Goal: Task Accomplishment & Management: Manage account settings

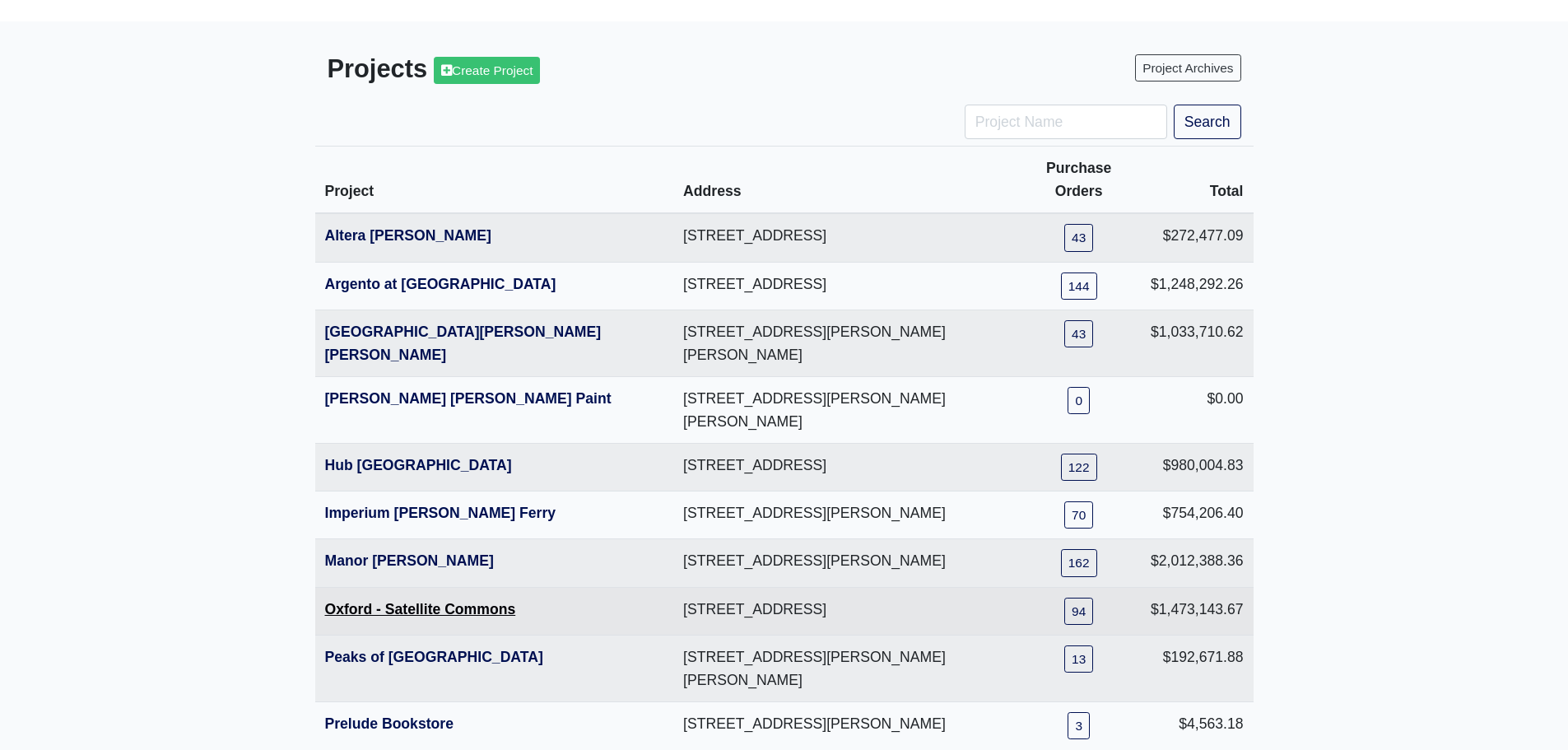
scroll to position [134, 0]
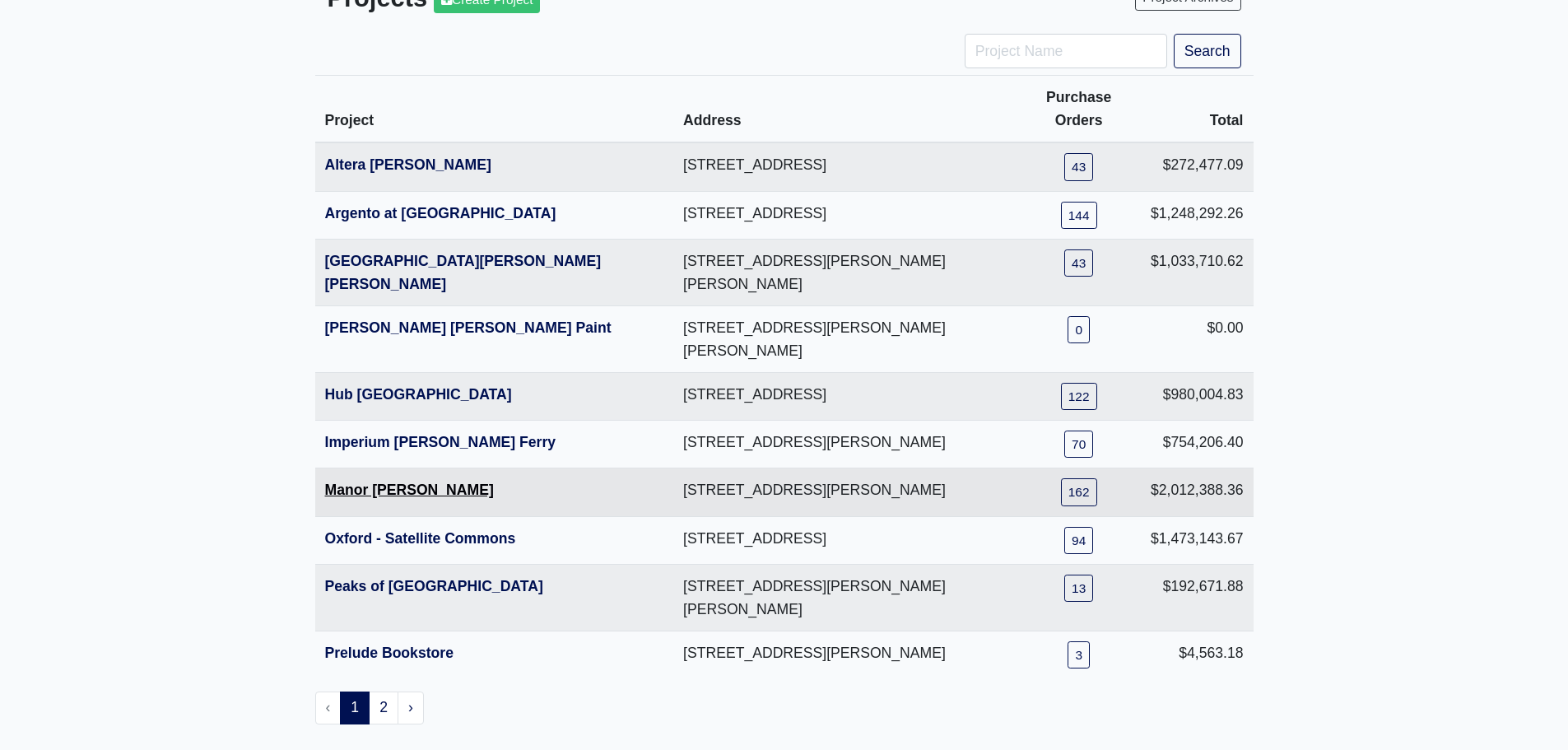
click at [413, 481] on link "Manor Chamblee" at bounding box center [409, 489] width 169 height 16
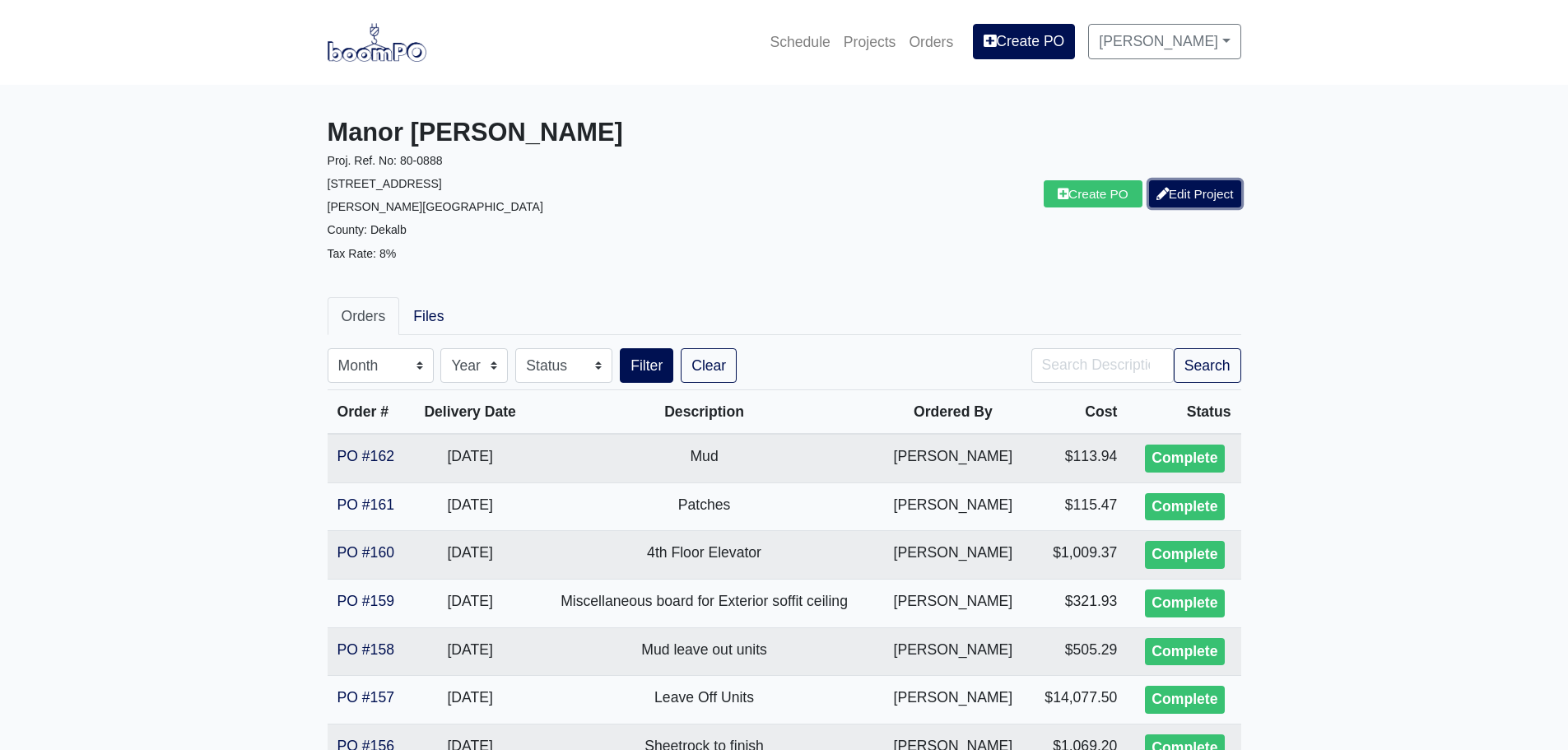
click at [1180, 188] on link "Edit Project" at bounding box center [1195, 193] width 92 height 27
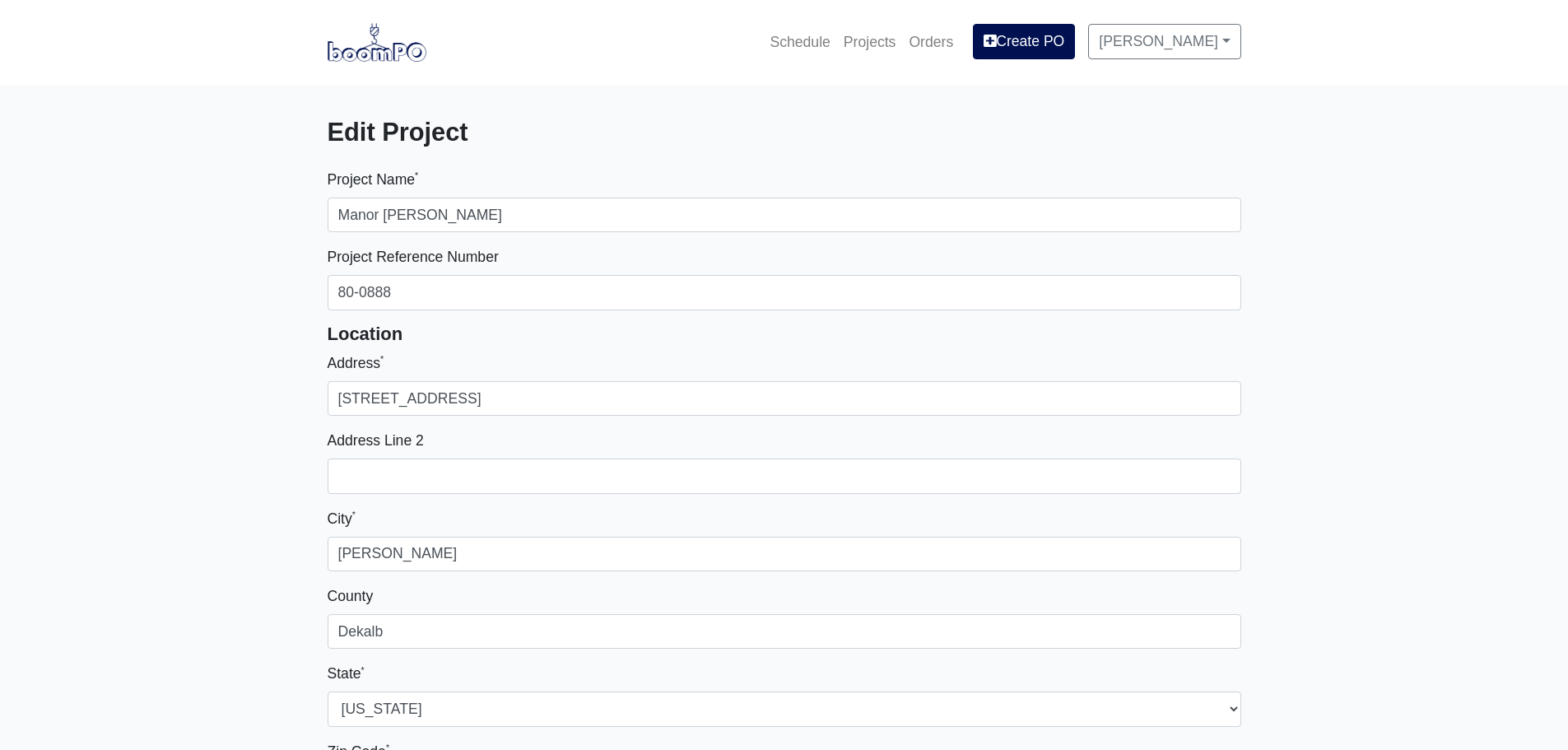
select select
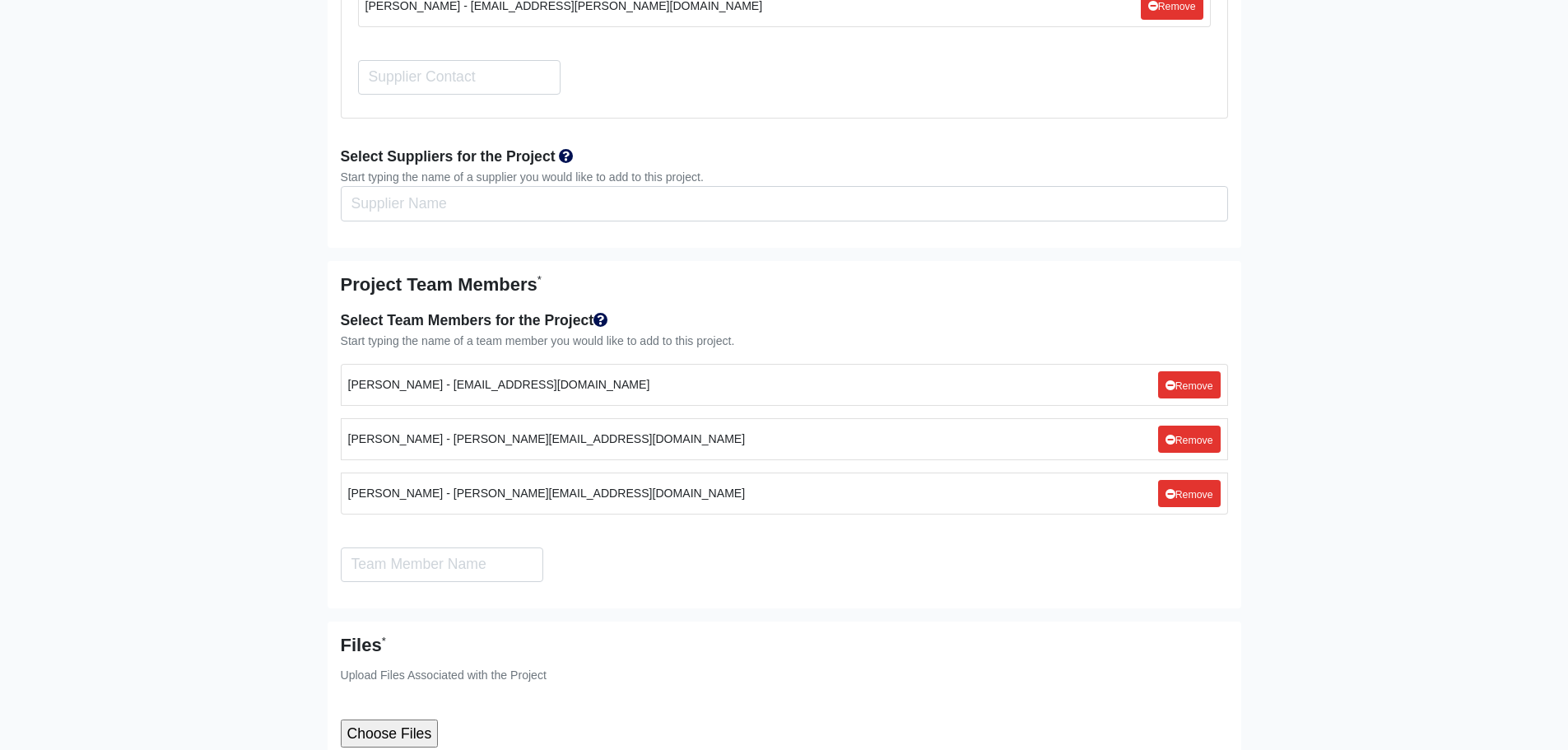
scroll to position [9271, 0]
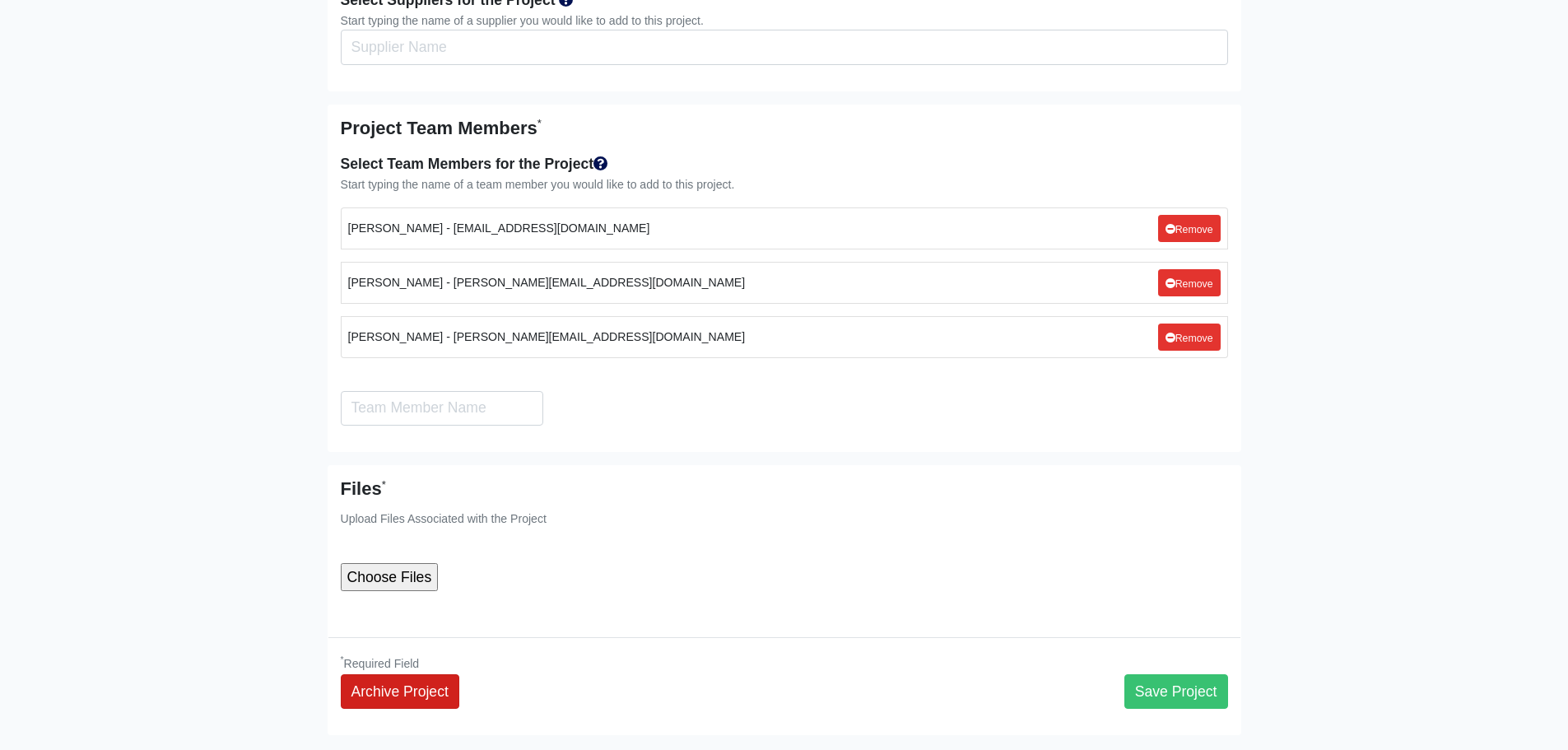
click at [420, 674] on link "Archive Project" at bounding box center [400, 691] width 119 height 35
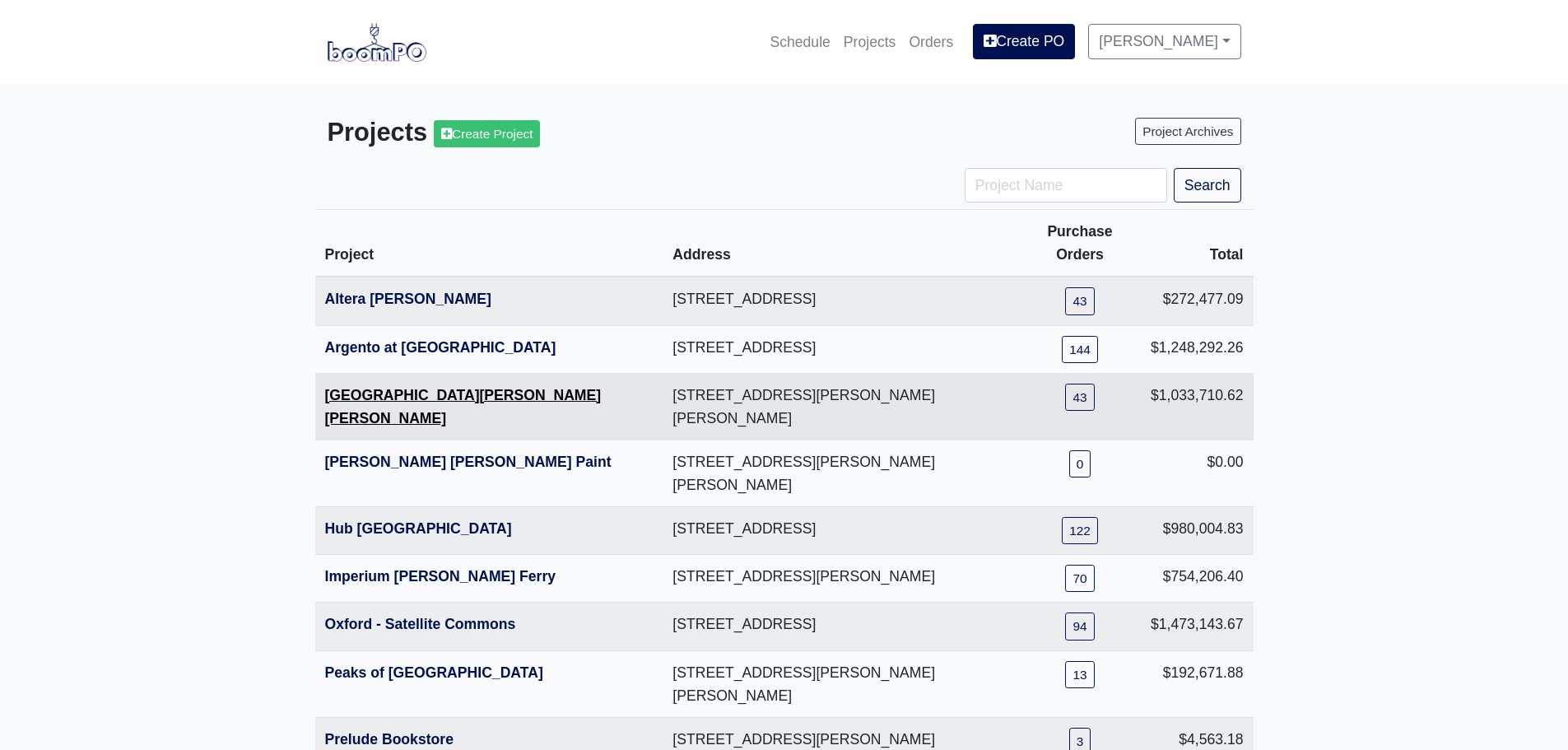
scroll to position [82, 0]
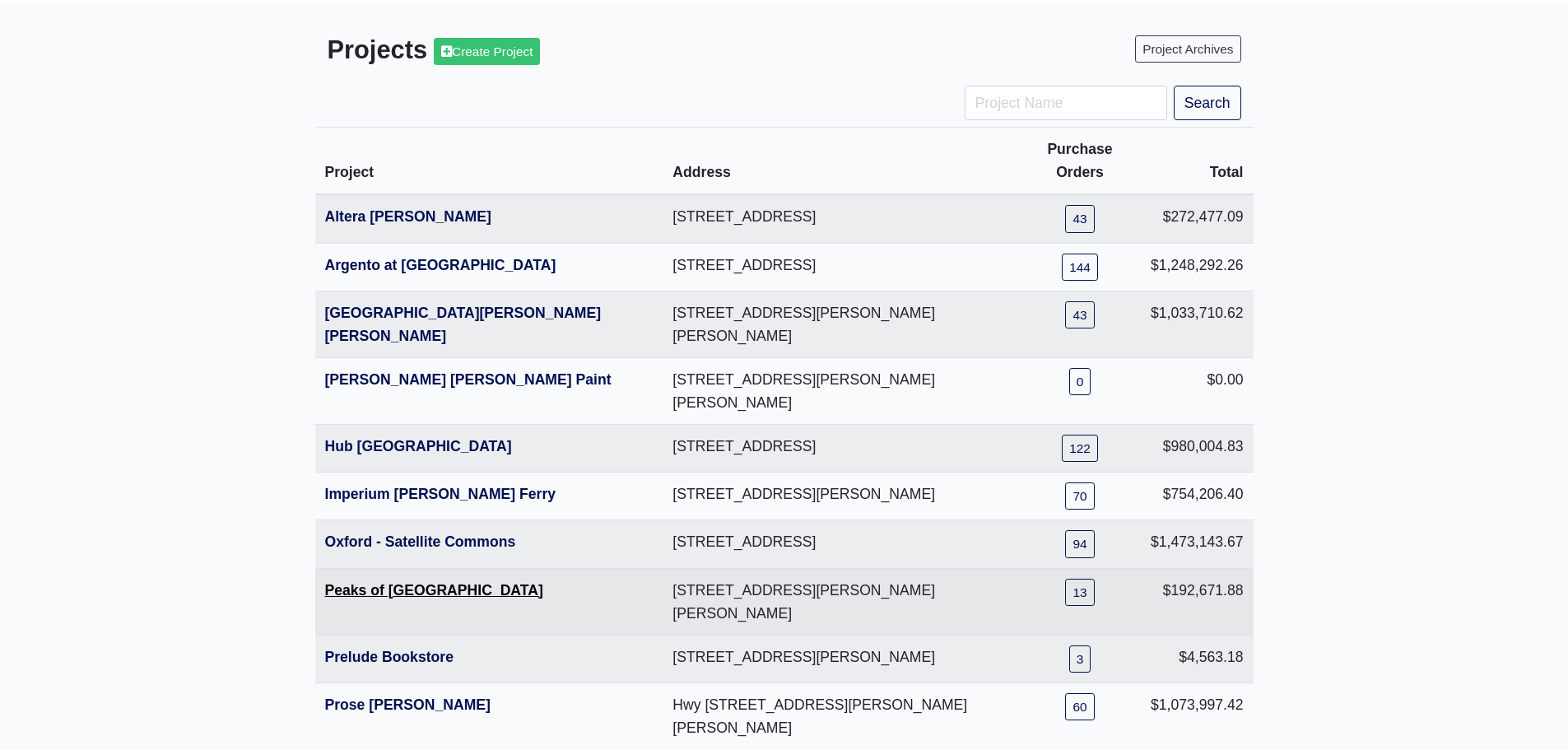
click at [431, 582] on link "Peaks of [GEOGRAPHIC_DATA]" at bounding box center [434, 590] width 218 height 16
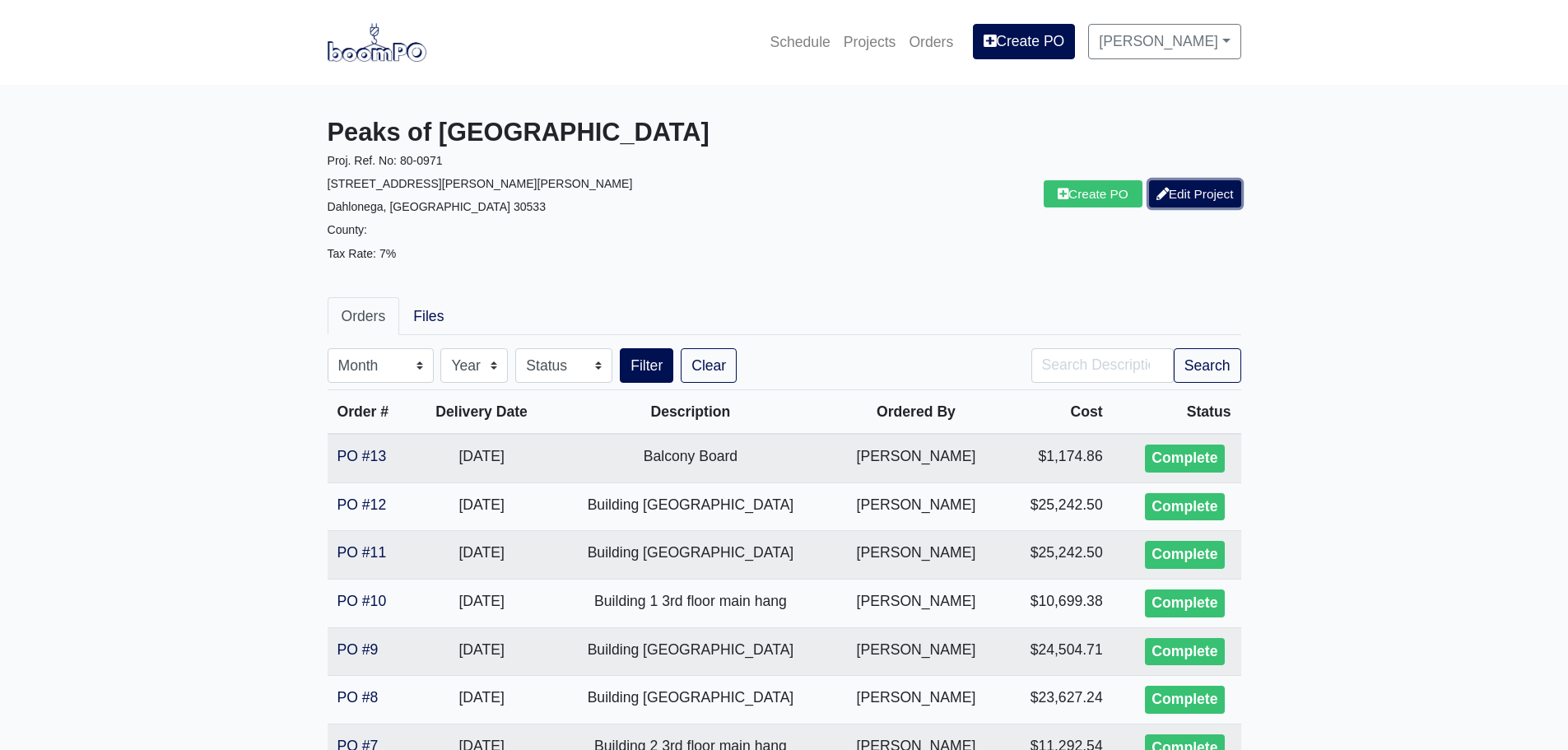
click at [1179, 186] on link "Edit Project" at bounding box center [1195, 193] width 92 height 27
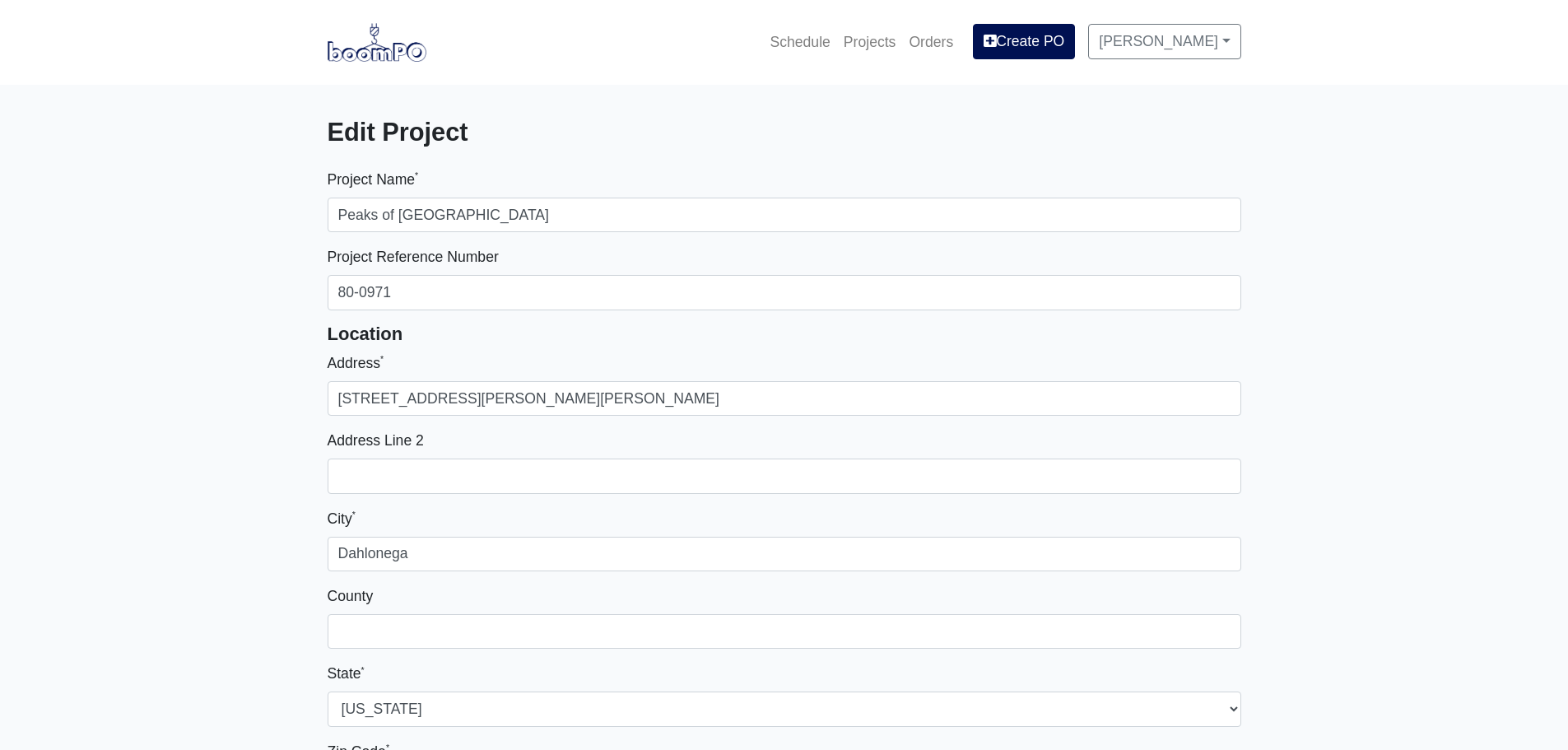
select select
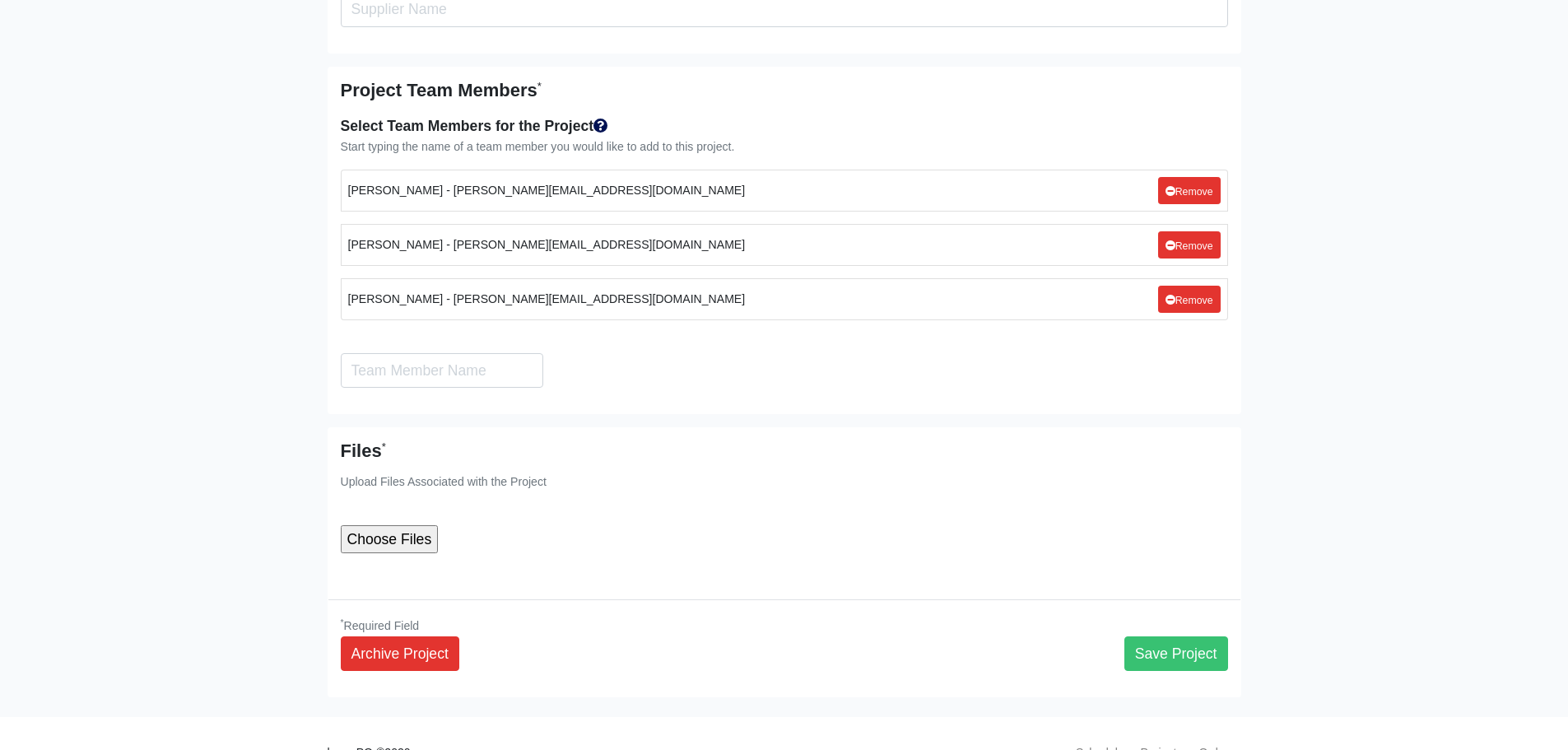
scroll to position [2659, 0]
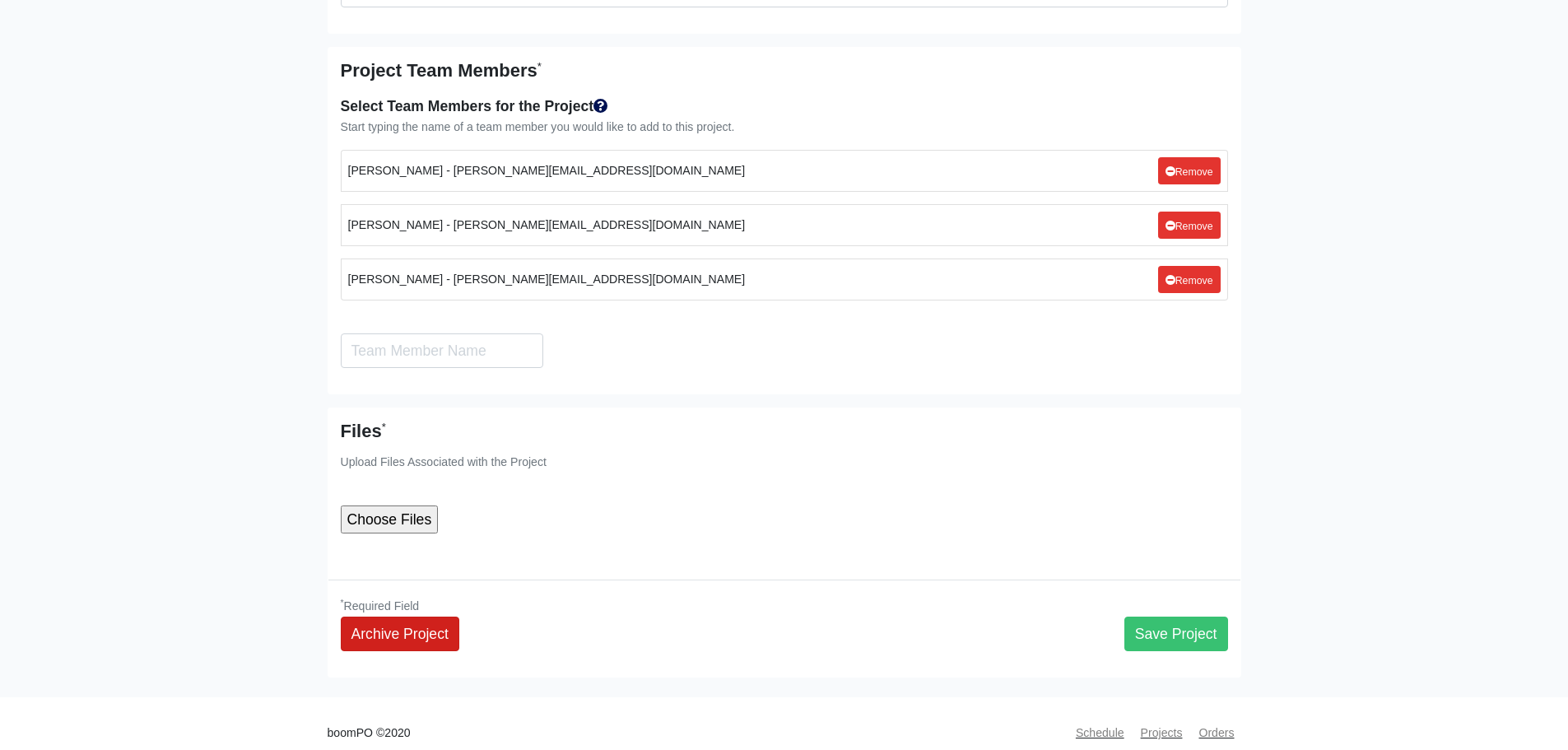
click at [419, 617] on link "Archive Project" at bounding box center [400, 634] width 119 height 35
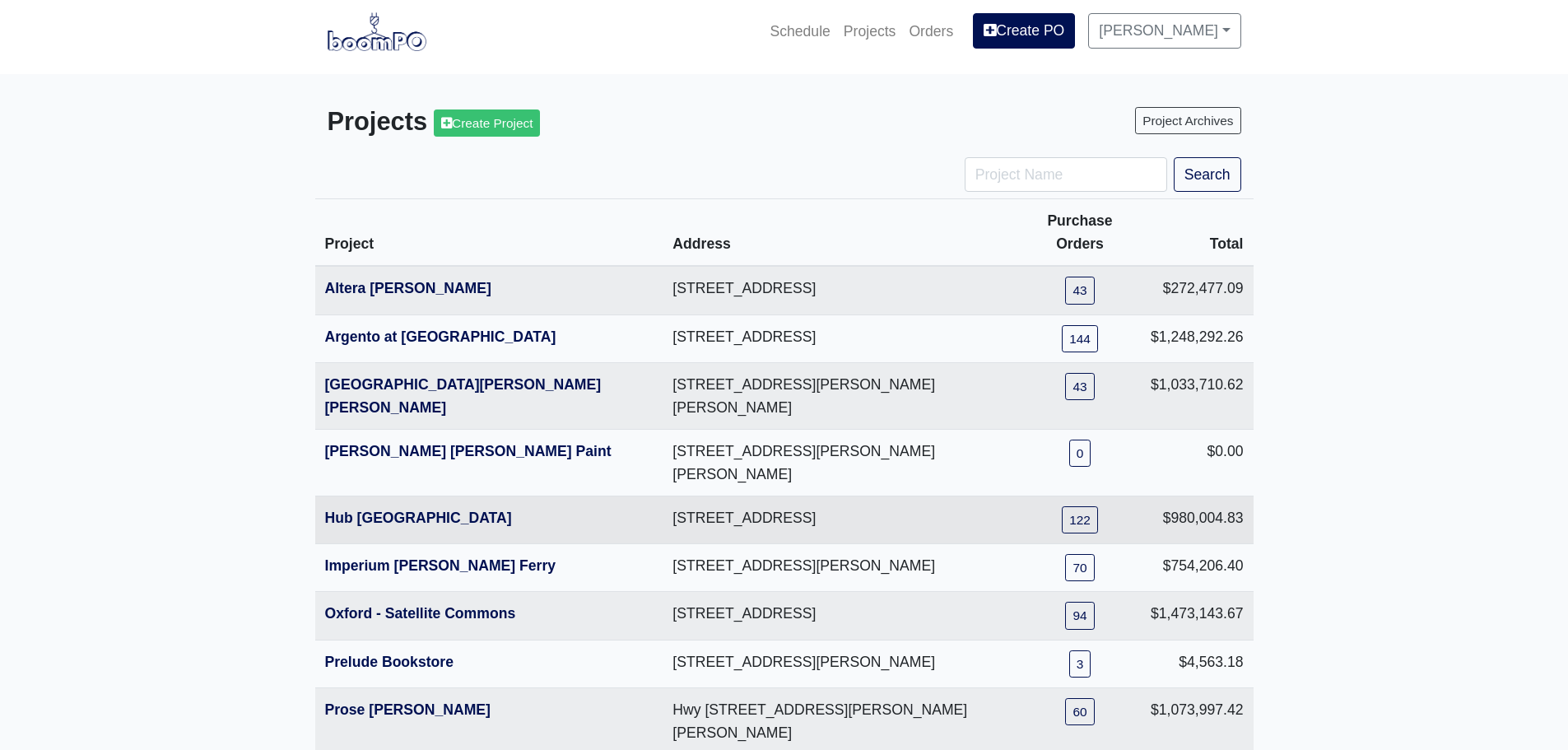
scroll to position [82, 0]
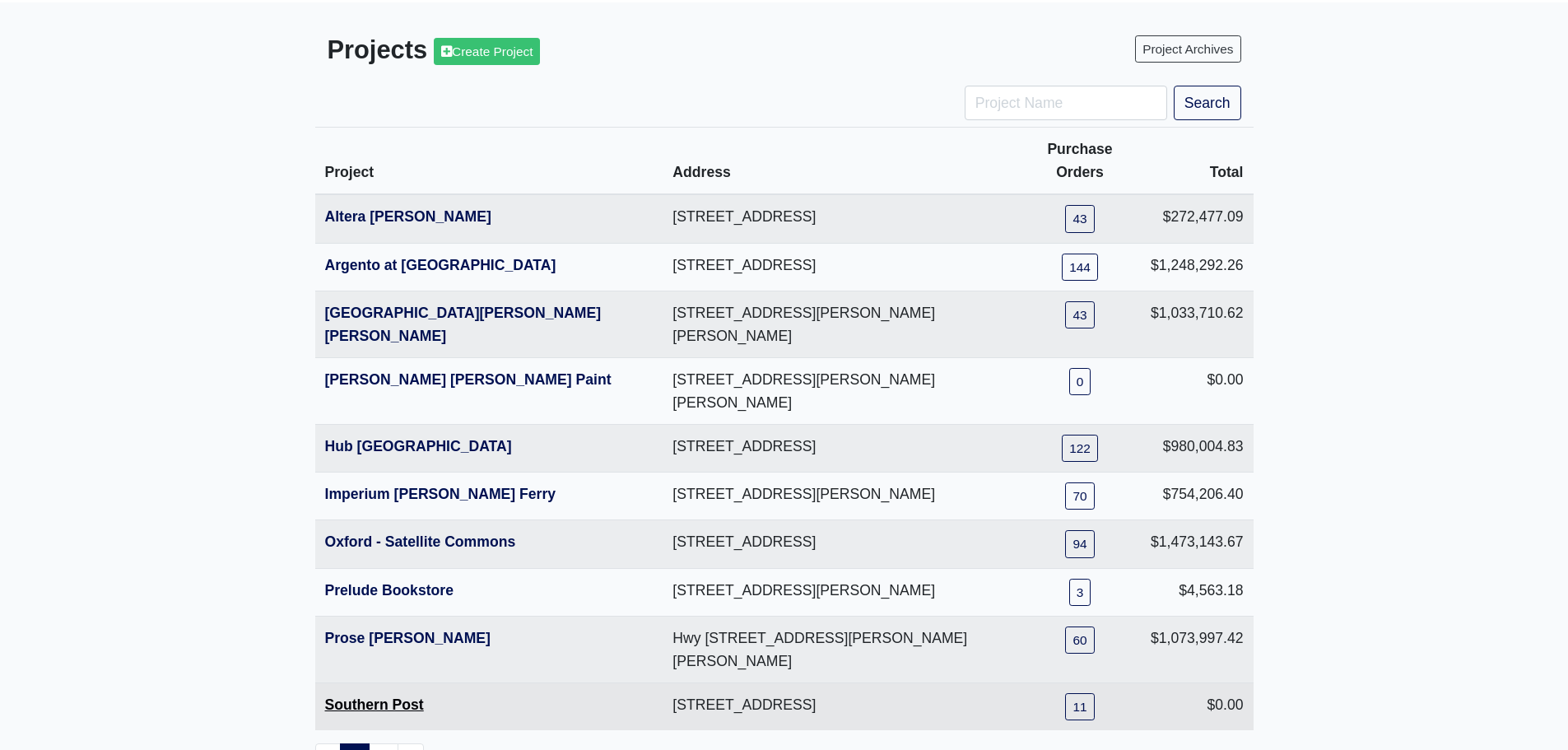
click at [413, 696] on link "Southern Post" at bounding box center [374, 704] width 99 height 16
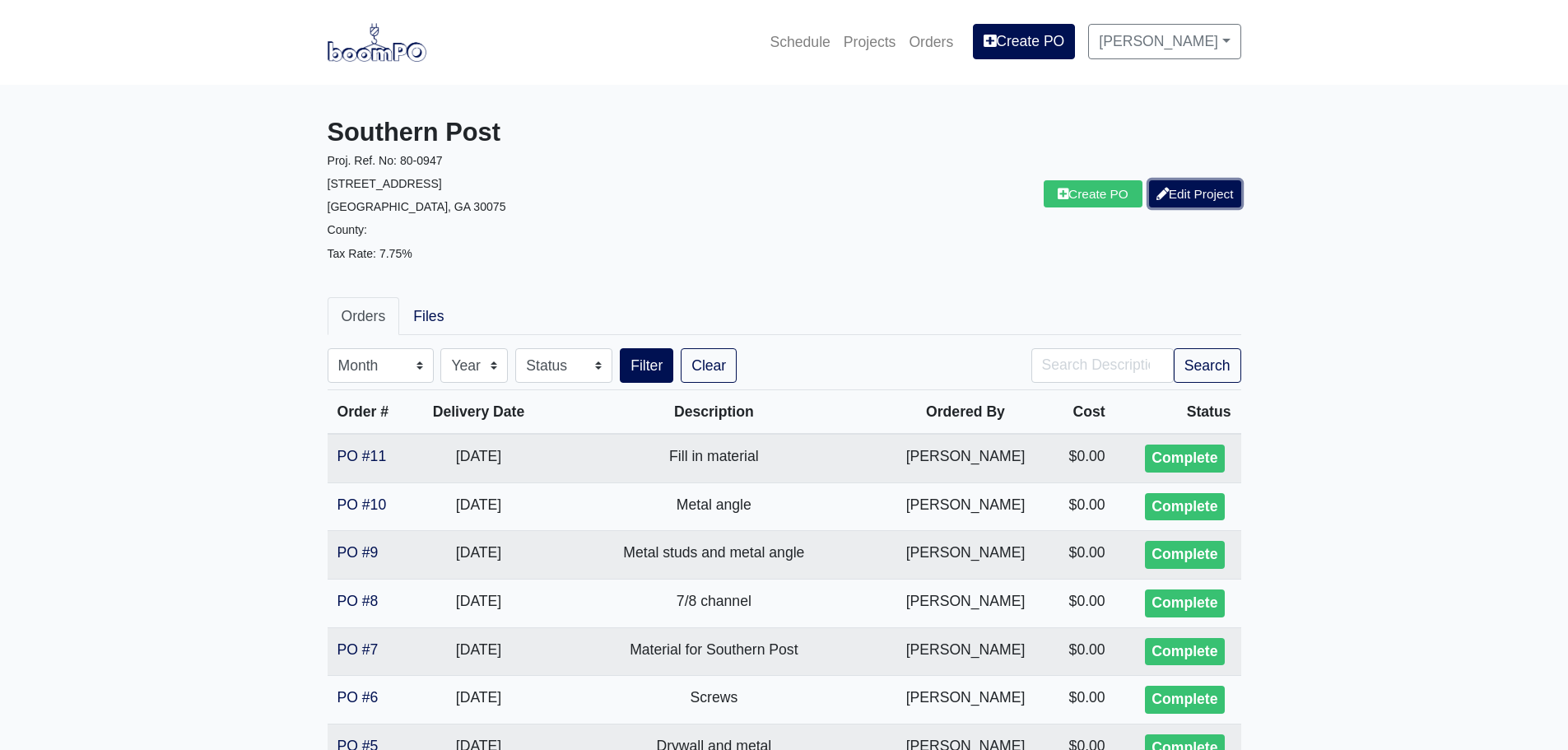
click at [1187, 189] on link "Edit Project" at bounding box center [1195, 193] width 92 height 27
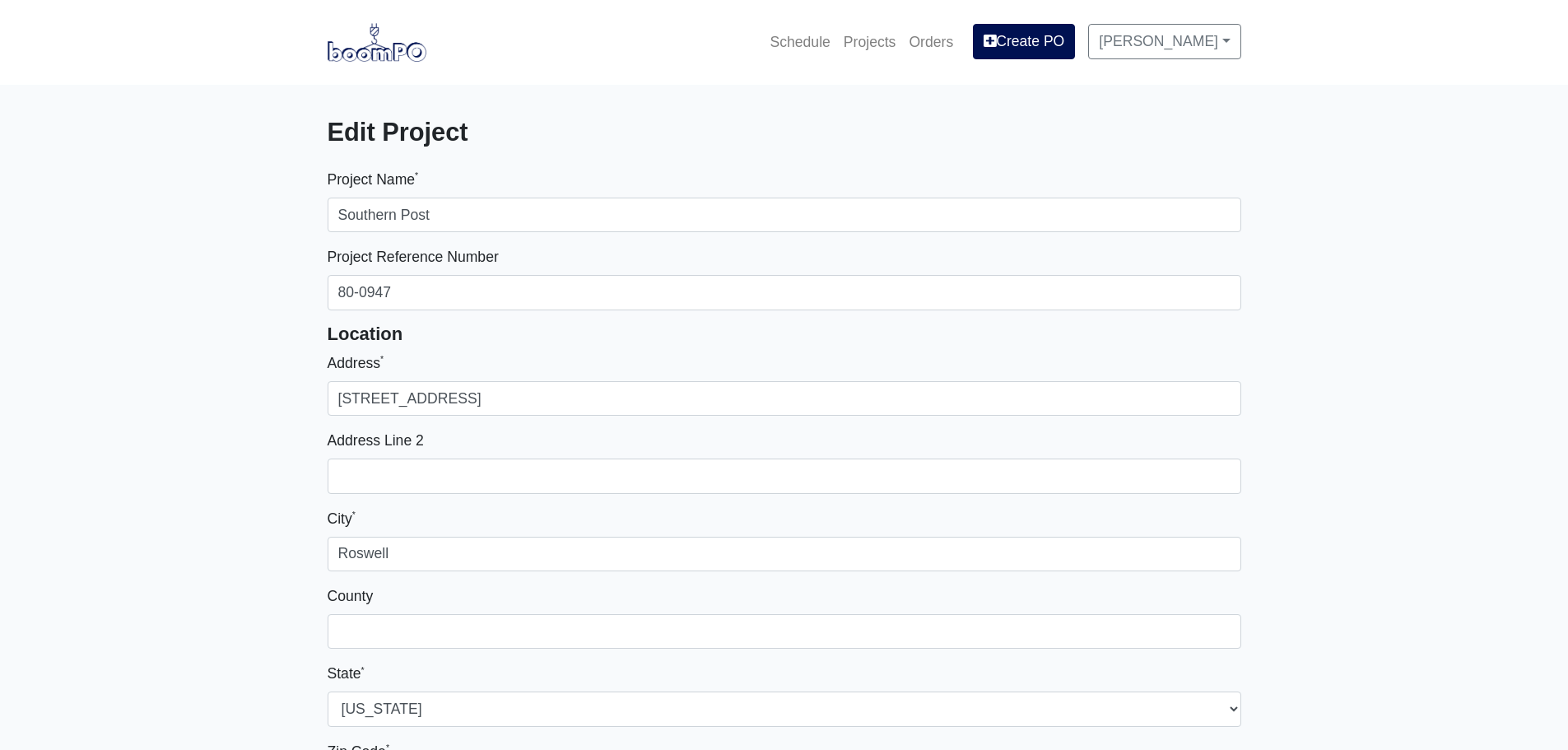
select select
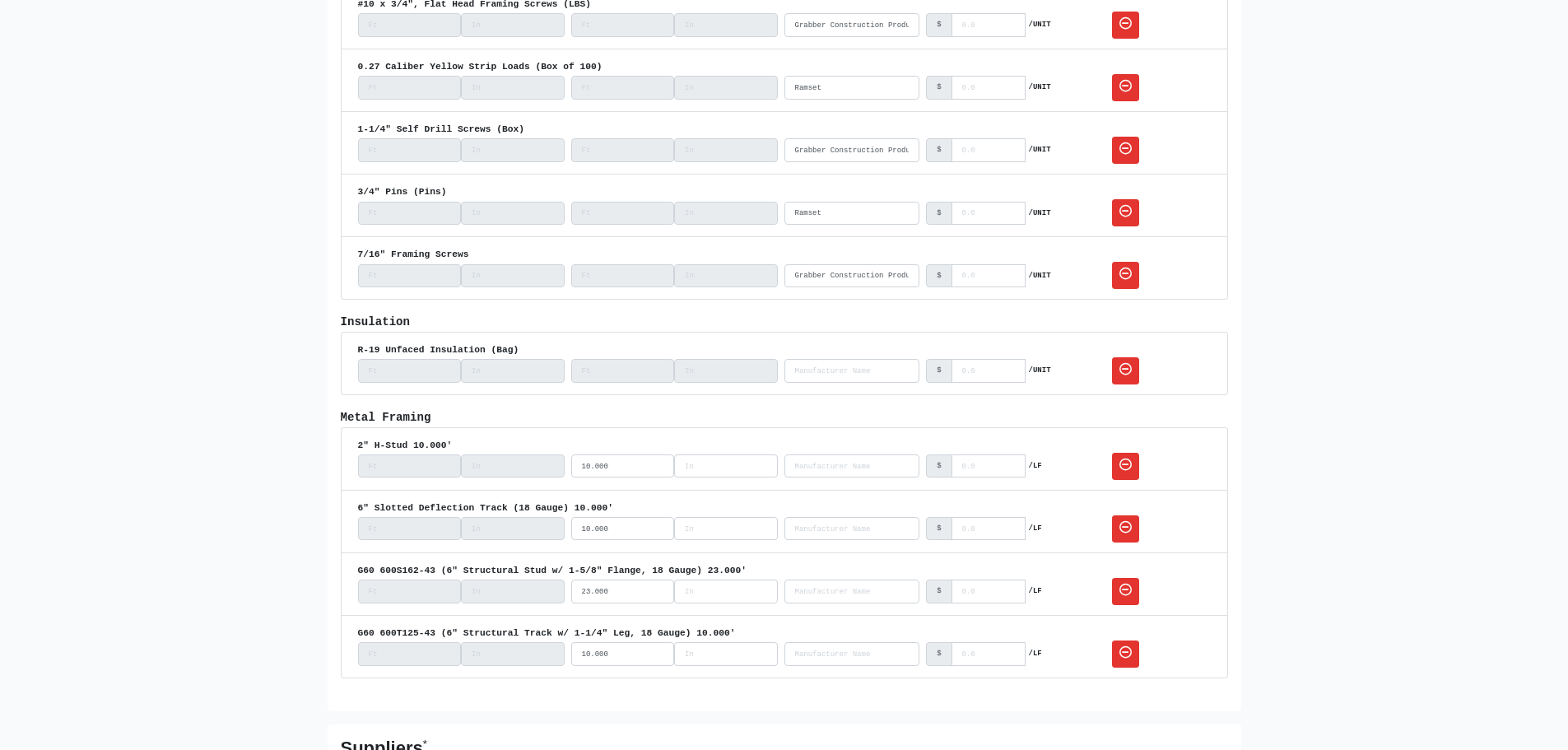
scroll to position [3363, 0]
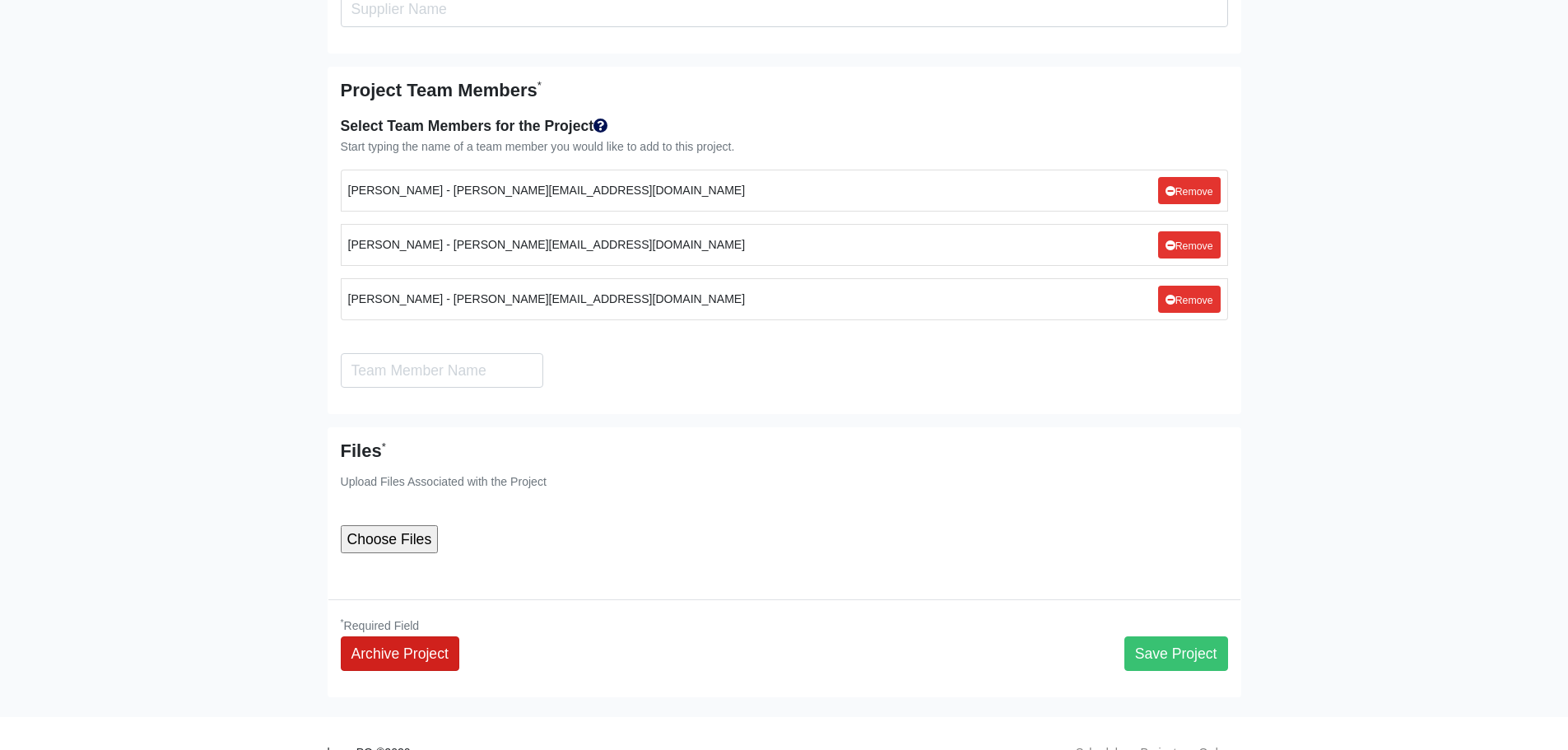
click at [419, 636] on link "Archive Project" at bounding box center [400, 653] width 119 height 35
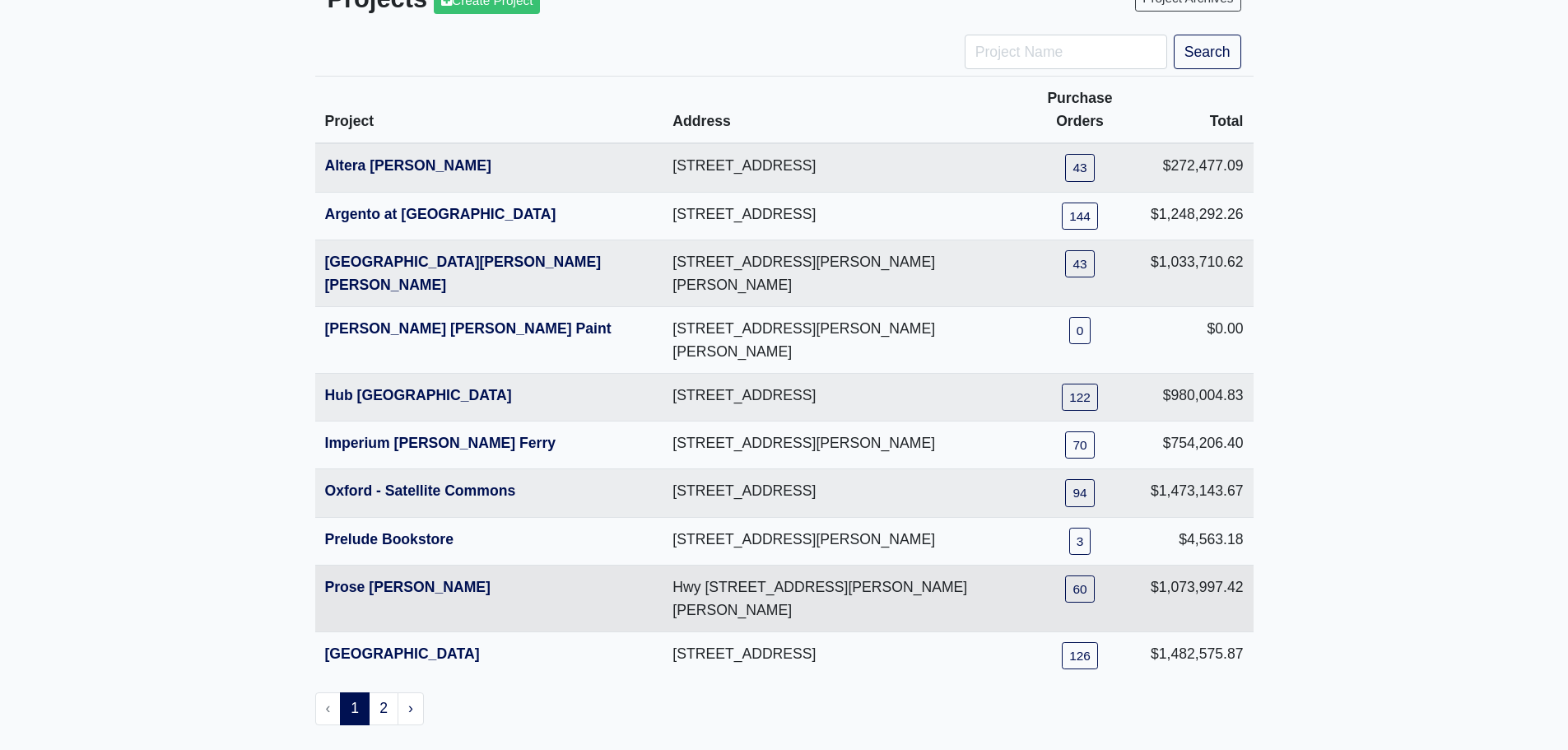
scroll to position [134, 0]
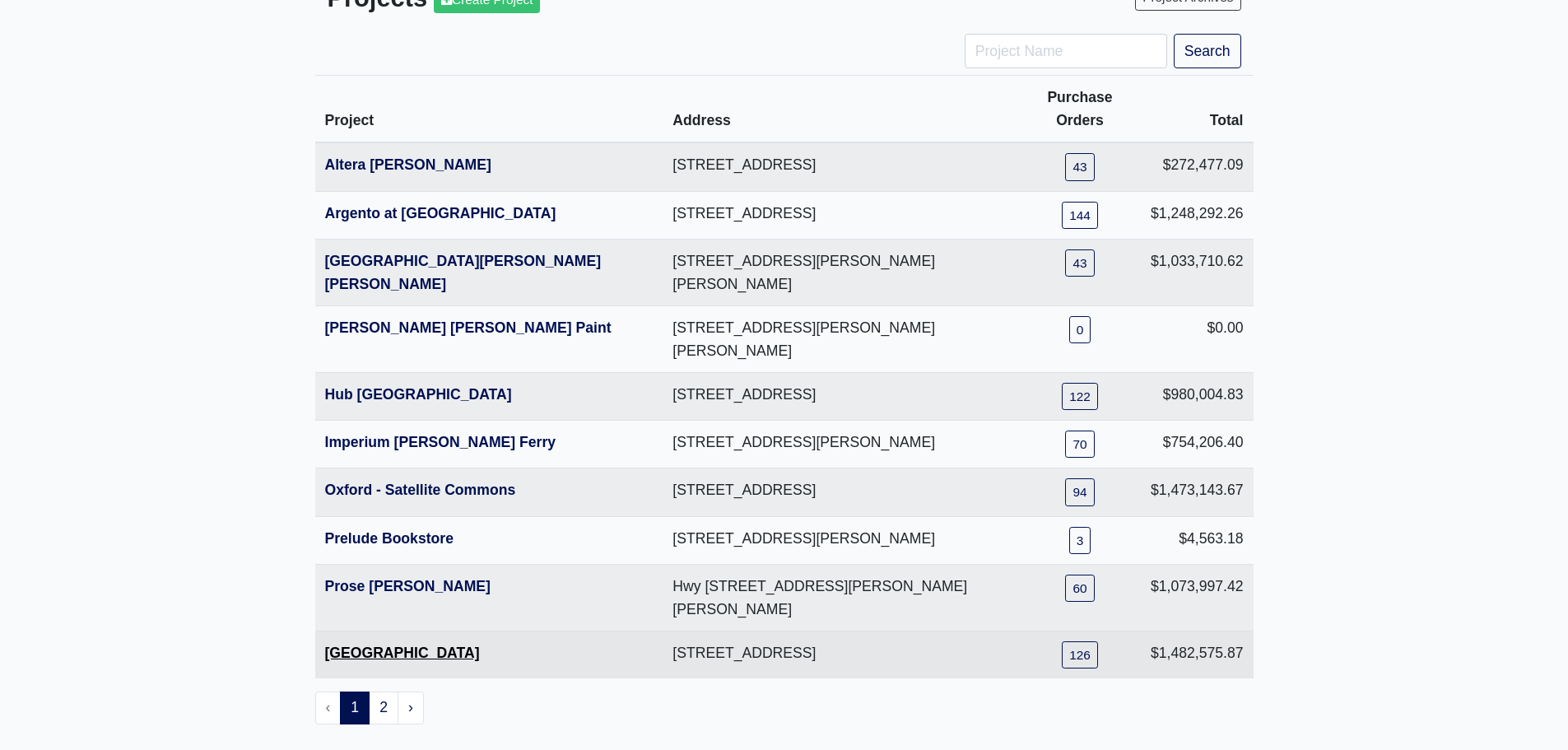
click at [435, 645] on link "[GEOGRAPHIC_DATA]" at bounding box center [402, 652] width 155 height 16
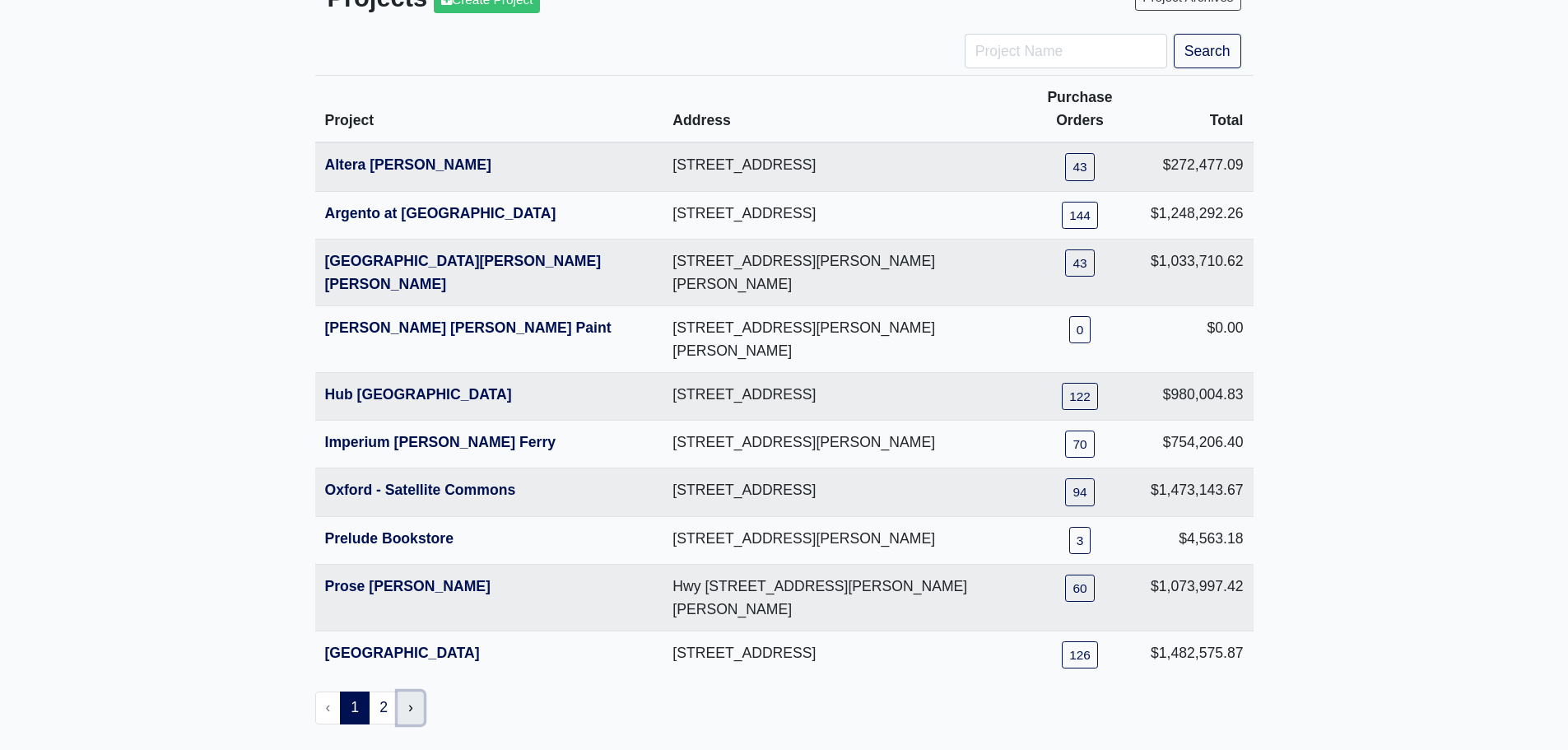
click at [416, 691] on link "›" at bounding box center [410, 707] width 26 height 33
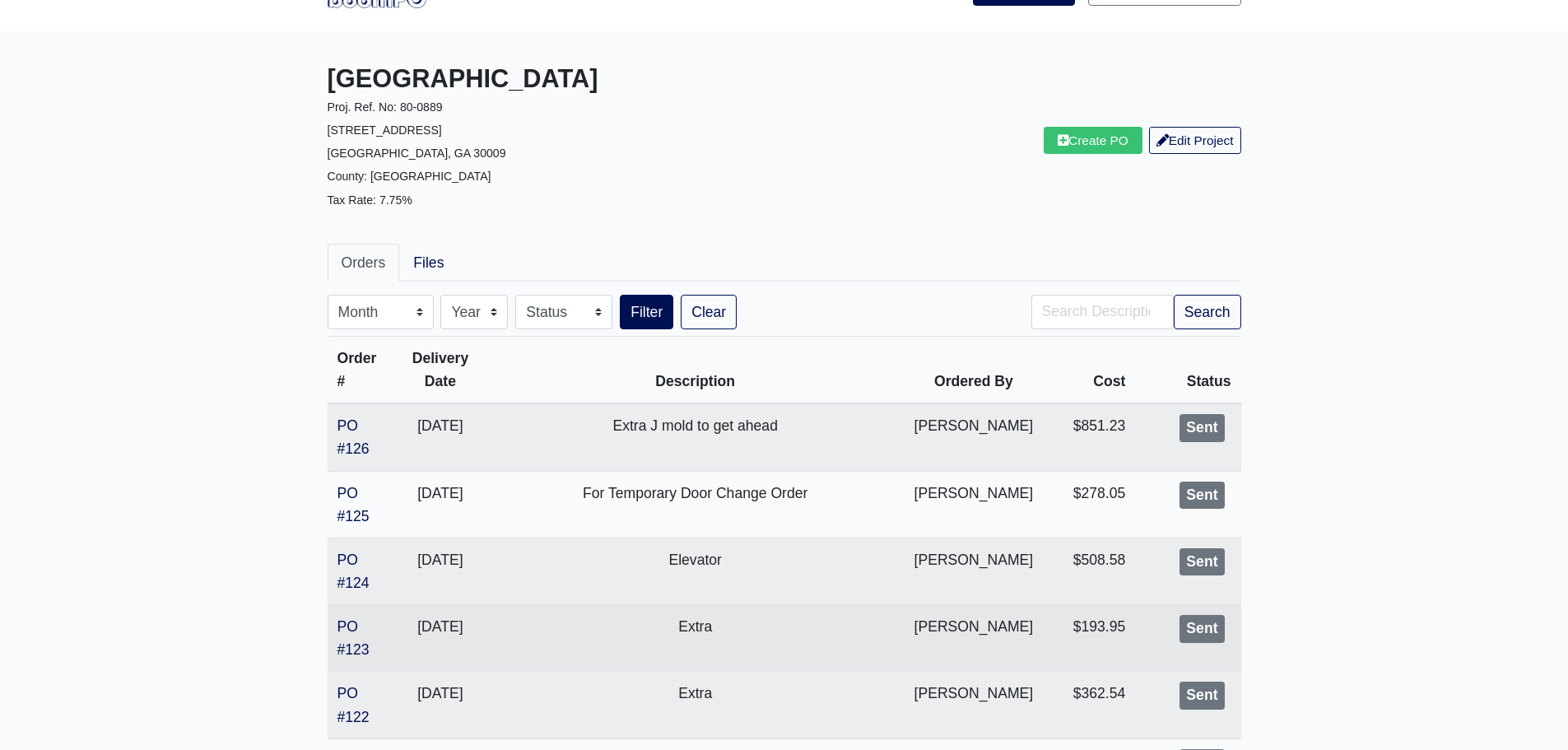
scroll to position [82, 0]
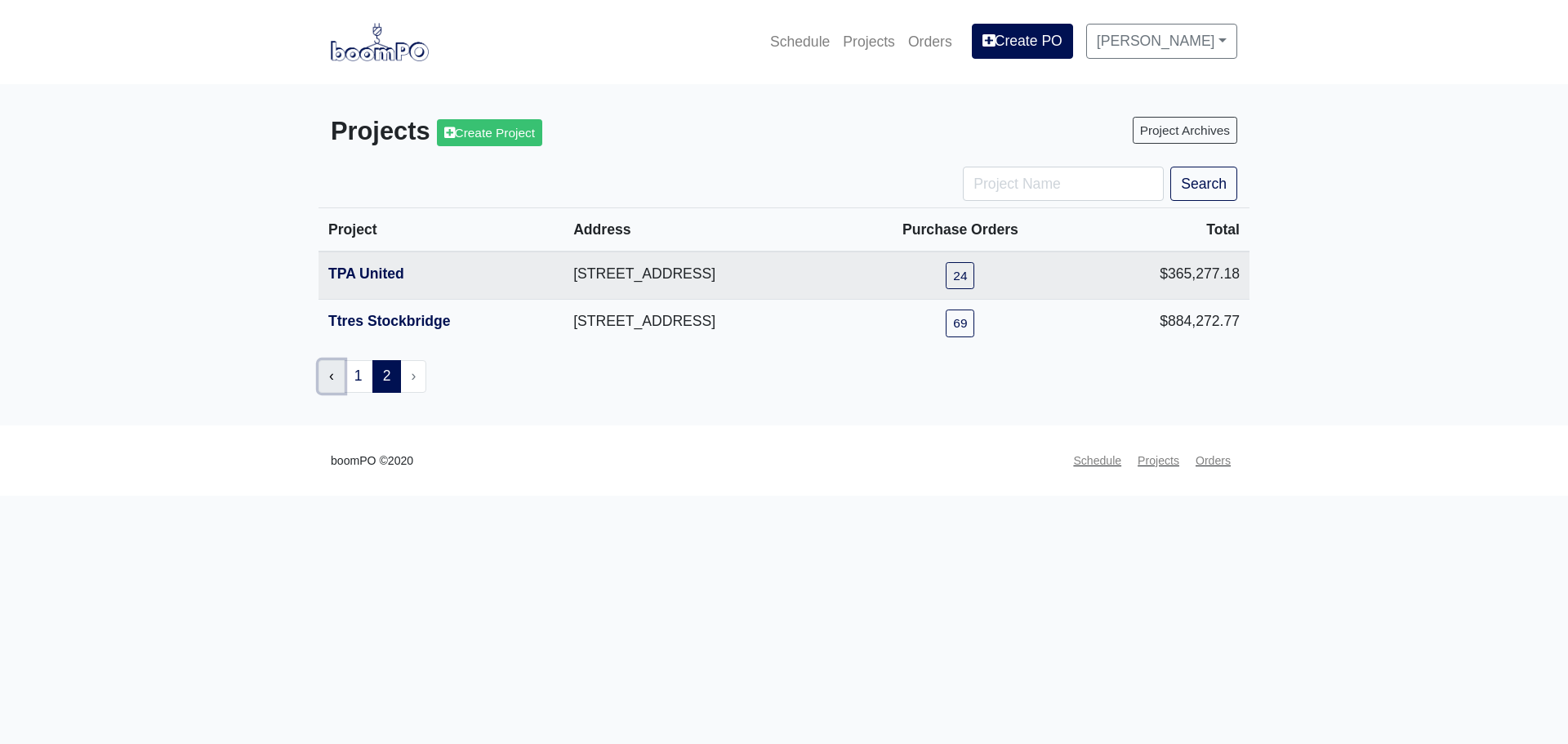
click at [325, 383] on link "‹" at bounding box center [331, 377] width 26 height 33
